Goal: Transaction & Acquisition: Purchase product/service

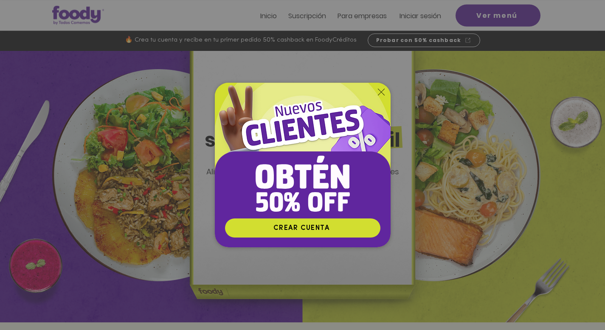
click at [380, 92] on icon "Volver al sitio" at bounding box center [381, 92] width 7 height 7
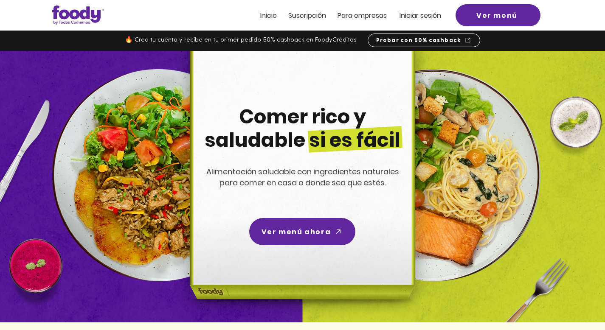
click at [421, 14] on span "Iniciar sesión" at bounding box center [420, 16] width 42 height 10
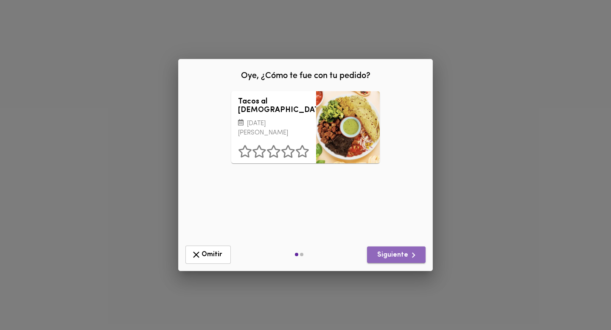
click at [398, 256] on span "Siguiente" at bounding box center [396, 255] width 45 height 11
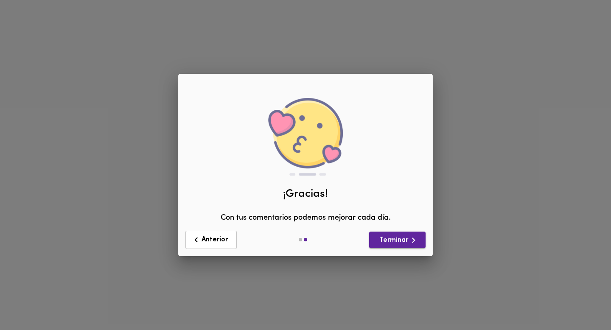
click at [381, 242] on span "Terminar" at bounding box center [397, 240] width 43 height 11
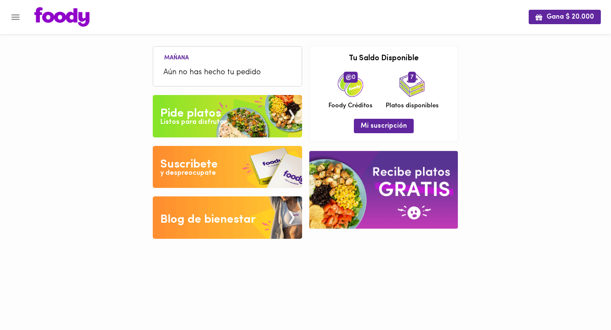
click at [199, 116] on div "Pide platos" at bounding box center [190, 113] width 61 height 17
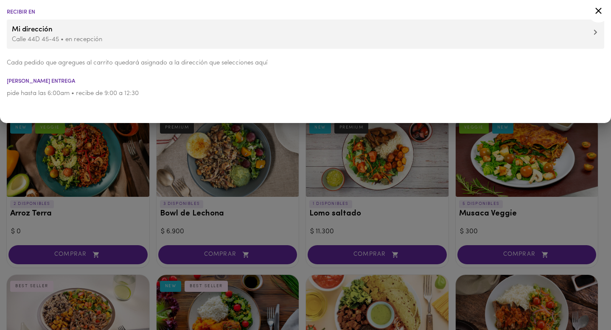
click at [600, 14] on icon at bounding box center [598, 11] width 11 height 11
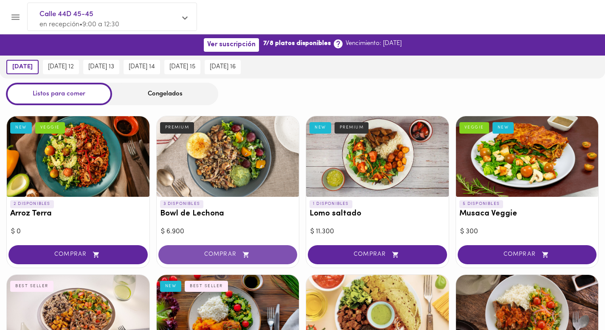
click at [223, 254] on span "COMPRAR" at bounding box center [228, 254] width 118 height 7
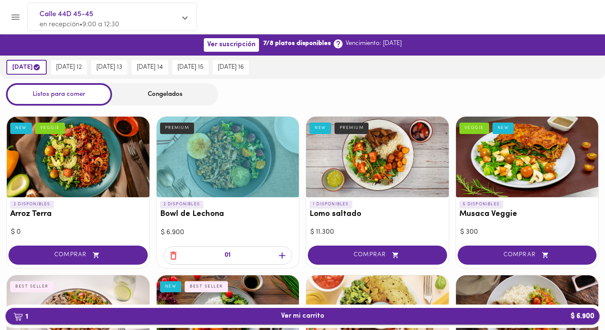
click at [316, 314] on span "1 Ver mi carrito $ 6.900" at bounding box center [302, 316] width 43 height 8
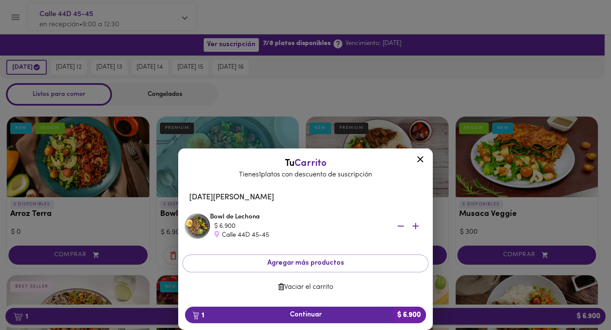
click at [316, 314] on span "1 Continuar $ 6.900" at bounding box center [305, 315] width 227 height 8
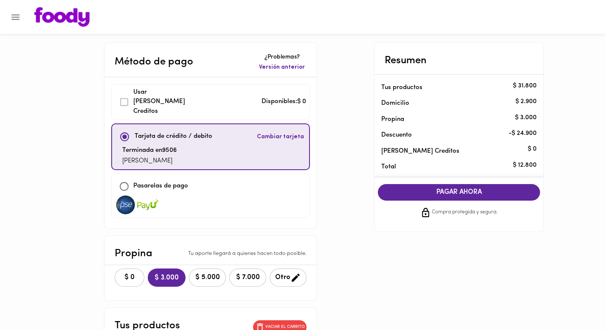
click at [420, 190] on span "PAGAR AHORA" at bounding box center [458, 192] width 145 height 8
